Goal: Task Accomplishment & Management: Use online tool/utility

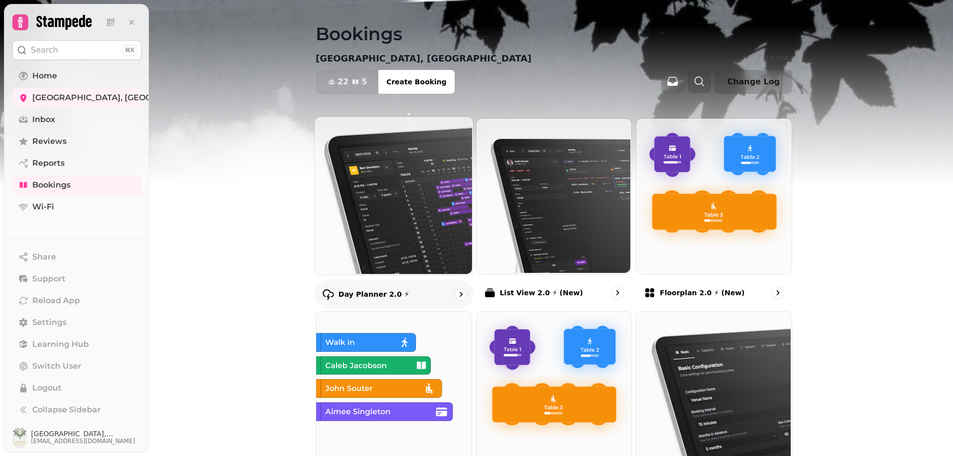
click at [402, 295] on div "Day Planner 2.0 ⚡" at bounding box center [393, 293] width 159 height 29
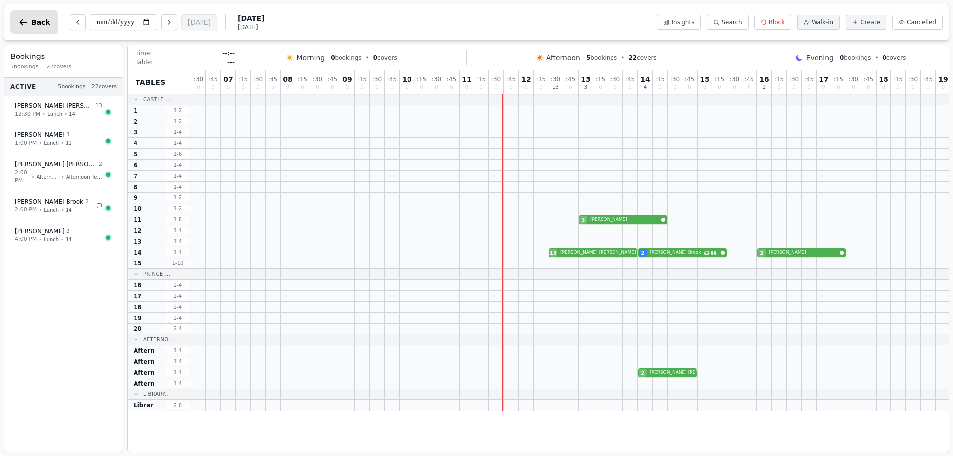
click at [38, 17] on button "Back" at bounding box center [34, 22] width 48 height 24
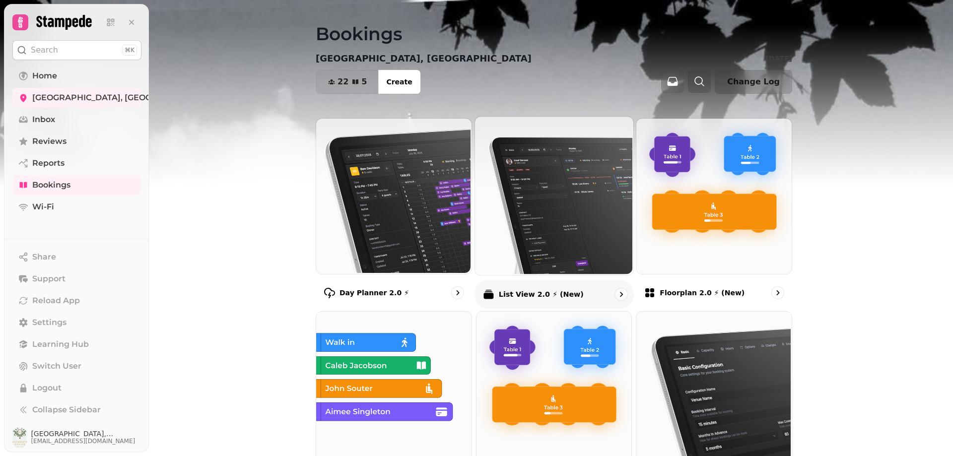
click at [530, 293] on p "List View 2.0 ⚡ (New)" at bounding box center [540, 294] width 85 height 10
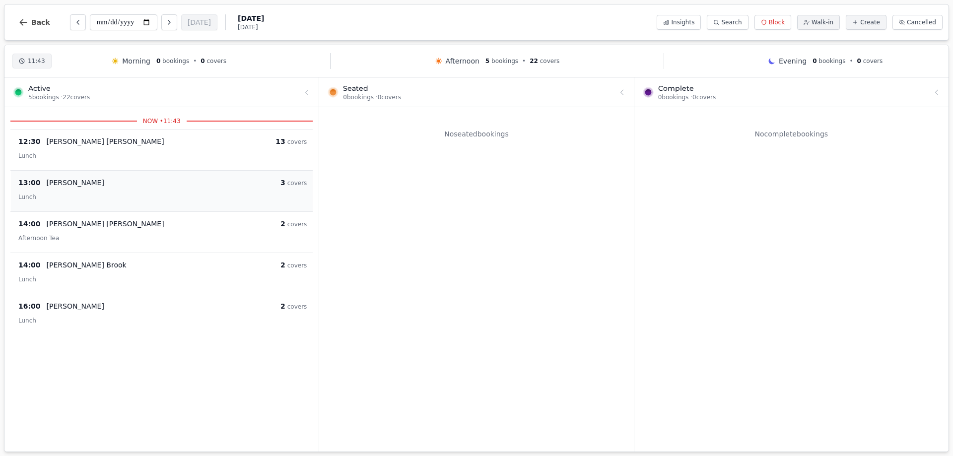
click at [131, 195] on div "Lunch" at bounding box center [162, 197] width 288 height 12
select select "****"
select select "*"
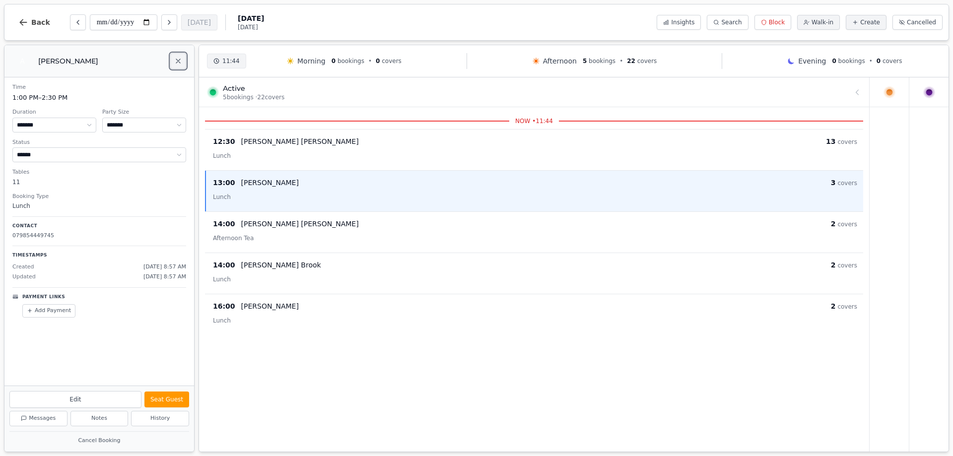
click at [173, 62] on button "Close" at bounding box center [178, 61] width 16 height 16
